Goal: Entertainment & Leisure: Browse casually

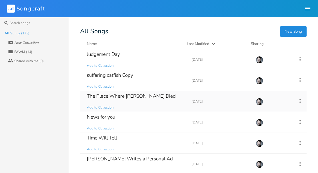
click at [124, 96] on div "The Place Where [PERSON_NAME] Died" at bounding box center [131, 95] width 89 height 5
click at [138, 93] on div "The Place Where [PERSON_NAME] Died" at bounding box center [131, 95] width 89 height 5
click at [140, 94] on div "The Place Where [PERSON_NAME] Died" at bounding box center [131, 95] width 89 height 5
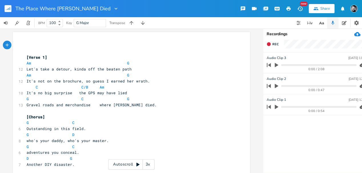
click at [267, 65] on icon "button" at bounding box center [276, 65] width 3 height 4
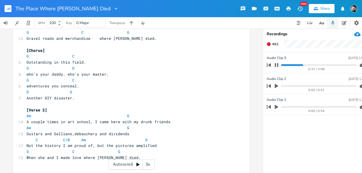
scroll to position [64, 0]
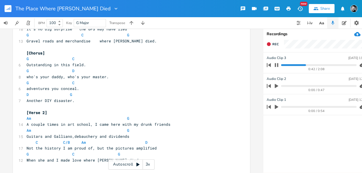
click at [267, 65] on progress at bounding box center [318, 65] width 75 height 2
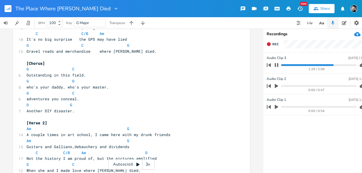
scroll to position [44, 0]
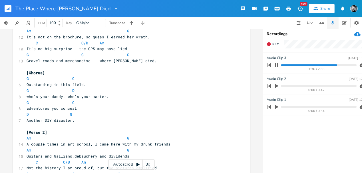
click at [267, 65] on icon "button" at bounding box center [276, 65] width 5 height 5
click at [267, 85] on icon "button" at bounding box center [276, 86] width 3 height 4
click at [267, 65] on icon "button" at bounding box center [269, 65] width 4 height 4
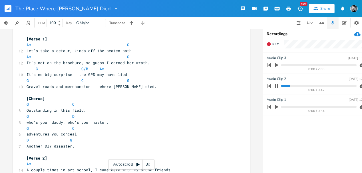
scroll to position [15, 0]
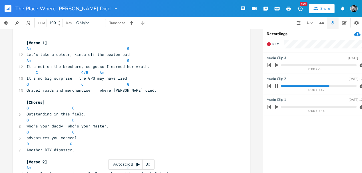
click at [267, 85] on icon "button" at bounding box center [276, 85] width 5 height 5
click at [267, 85] on icon "button" at bounding box center [269, 86] width 4 height 4
click at [267, 105] on icon "button" at bounding box center [276, 107] width 3 height 4
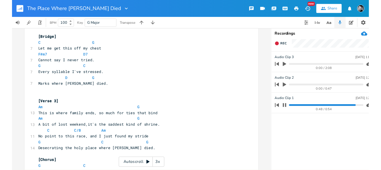
scroll to position [196, 0]
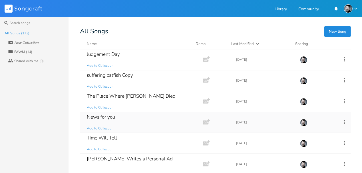
click at [99, 116] on div "News for you" at bounding box center [101, 116] width 28 height 5
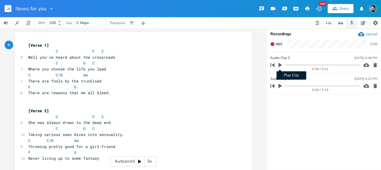
click at [267, 65] on icon "button" at bounding box center [279, 65] width 3 height 4
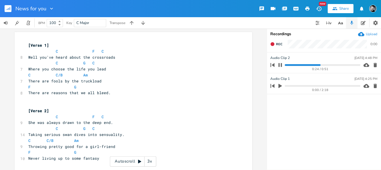
click at [267, 65] on icon "button" at bounding box center [280, 65] width 5 height 5
click at [267, 64] on icon "button" at bounding box center [272, 65] width 8 height 8
click at [267, 86] on icon "button" at bounding box center [279, 86] width 3 height 4
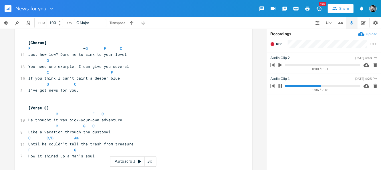
scroll to position [131, 0]
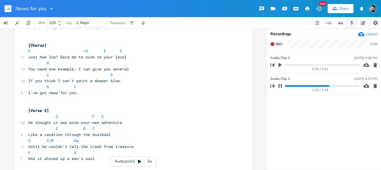
click at [267, 85] on icon "button" at bounding box center [279, 86] width 3 height 4
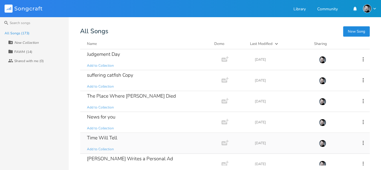
click at [97, 135] on div "Time Will Tell" at bounding box center [102, 137] width 30 height 5
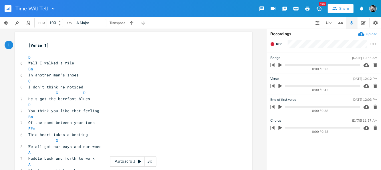
click at [267, 85] on icon "button" at bounding box center [279, 86] width 3 height 4
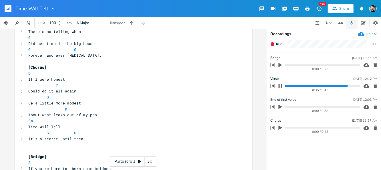
scroll to position [389, 0]
click at [267, 127] on icon "button" at bounding box center [279, 127] width 3 height 4
click at [267, 64] on icon "button" at bounding box center [279, 65] width 3 height 4
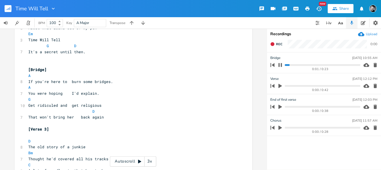
scroll to position [475, 0]
click at [267, 64] on icon "button" at bounding box center [279, 65] width 3 height 4
click at [267, 64] on icon "button" at bounding box center [272, 65] width 8 height 8
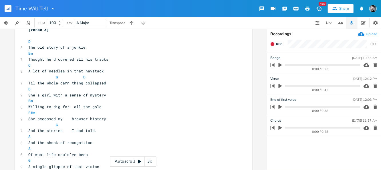
scroll to position [576, 0]
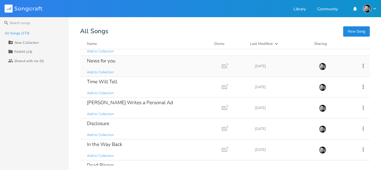
scroll to position [56, 0]
click at [99, 123] on div "Disclosure" at bounding box center [98, 123] width 22 height 5
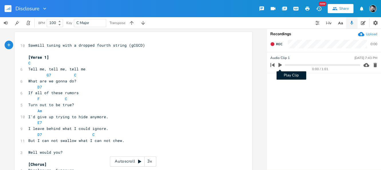
click at [267, 64] on icon "button" at bounding box center [279, 64] width 5 height 5
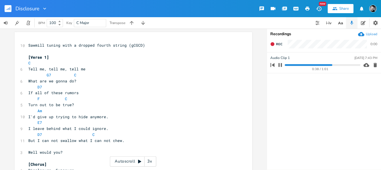
click at [267, 65] on icon "button" at bounding box center [279, 65] width 3 height 4
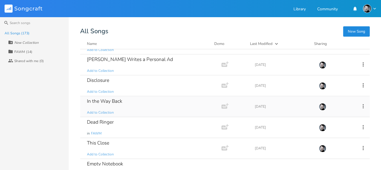
scroll to position [99, 0]
click at [113, 100] on div "In the Way Back" at bounding box center [104, 100] width 35 height 5
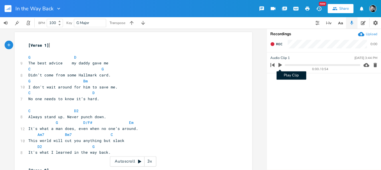
click at [267, 63] on icon "button" at bounding box center [279, 64] width 5 height 5
